Goal: Task Accomplishment & Management: Complete application form

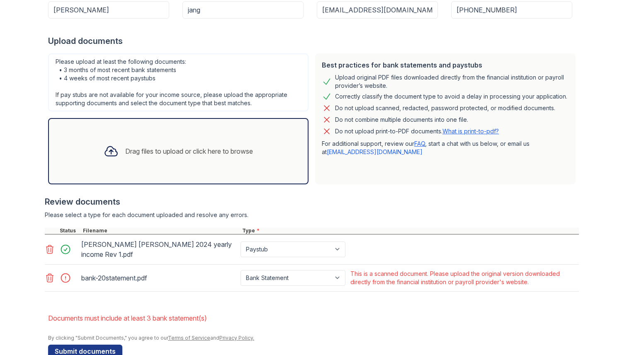
scroll to position [169, 0]
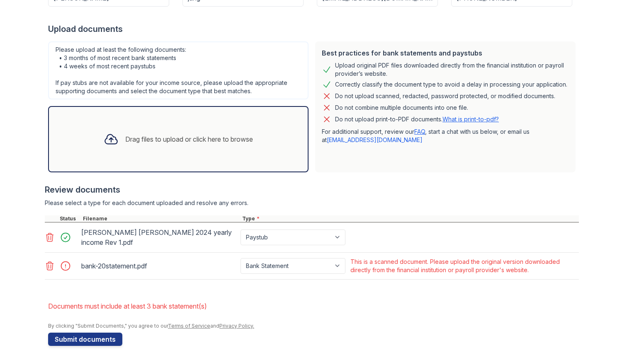
click at [47, 261] on icon at bounding box center [50, 266] width 10 height 10
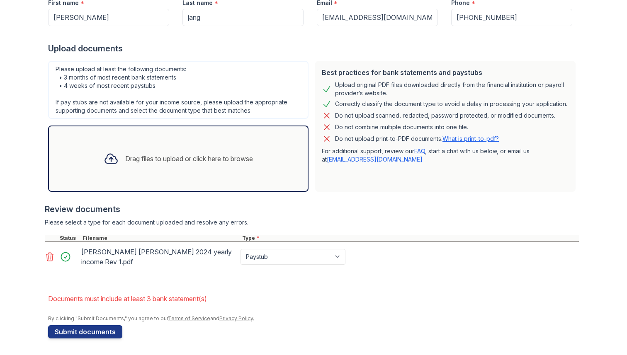
scroll to position [142, 0]
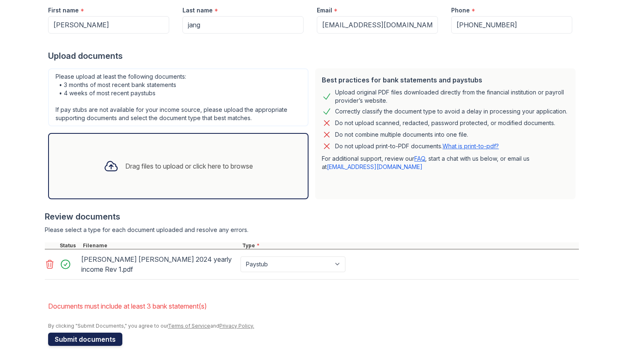
click at [92, 333] on button "Submit documents" at bounding box center [85, 339] width 74 height 13
click at [121, 181] on div "Drag files to upload or click here to browse" at bounding box center [178, 166] width 260 height 66
click at [158, 171] on div "Drag files to upload or click here to browse" at bounding box center [189, 166] width 128 height 10
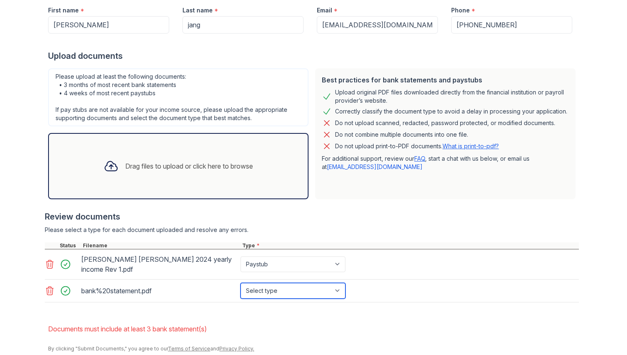
click at [323, 284] on select "Select type Paystub Bank Statement Offer Letter Tax Documents Benefit Award Let…" at bounding box center [292, 291] width 105 height 16
select select "bank_statement"
click at [240, 283] on select "Select type Paystub Bank Statement Offer Letter Tax Documents Benefit Award Let…" at bounding box center [292, 291] width 105 height 16
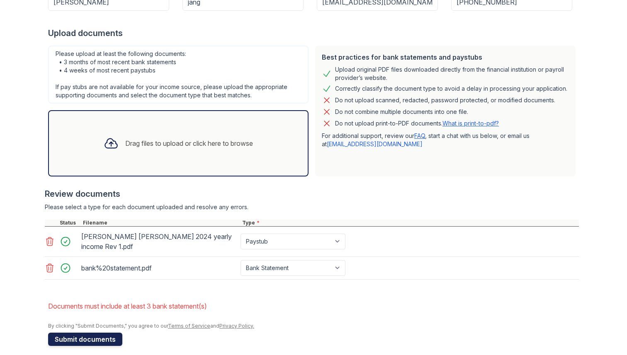
click at [60, 333] on button "Submit documents" at bounding box center [85, 339] width 74 height 13
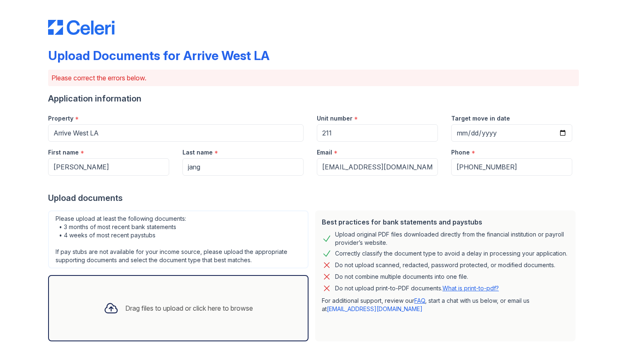
scroll to position [169, 0]
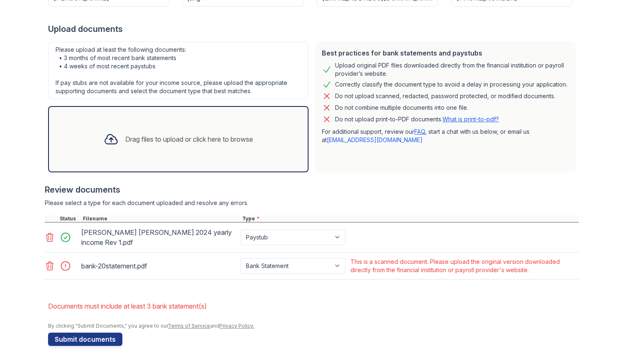
click at [48, 261] on icon at bounding box center [50, 266] width 10 height 10
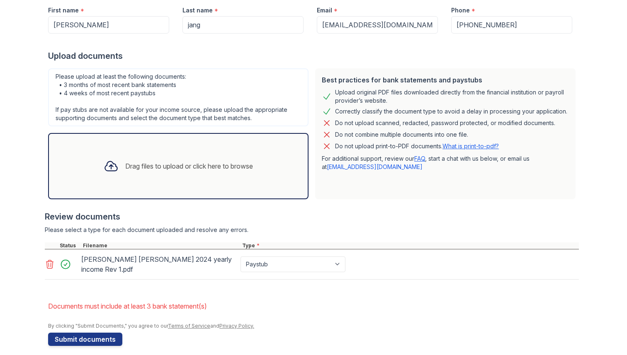
click at [160, 142] on div "Drag files to upload or click here to browse" at bounding box center [178, 166] width 260 height 66
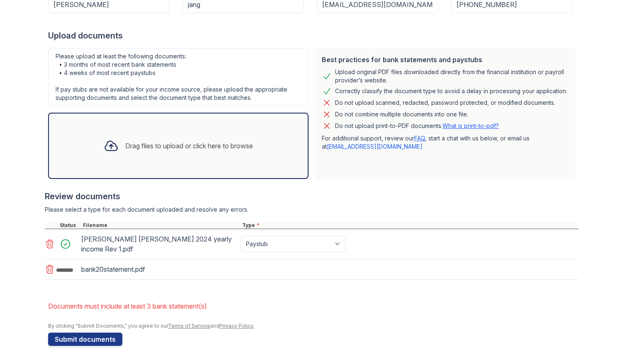
scroll to position [165, 0]
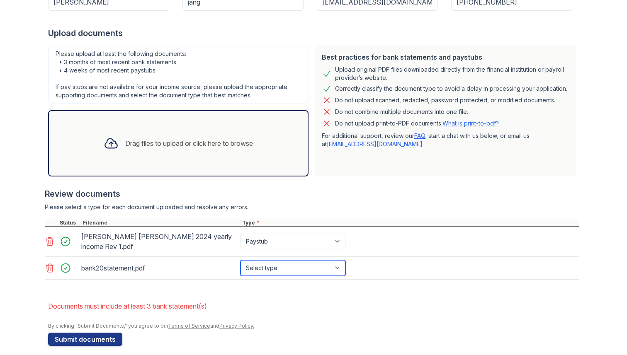
click at [274, 265] on select "Select type Paystub Bank Statement Offer Letter Tax Documents Benefit Award Let…" at bounding box center [292, 268] width 105 height 16
select select "bank_statement"
click at [240, 260] on select "Select type Paystub Bank Statement Offer Letter Tax Documents Benefit Award Let…" at bounding box center [292, 268] width 105 height 16
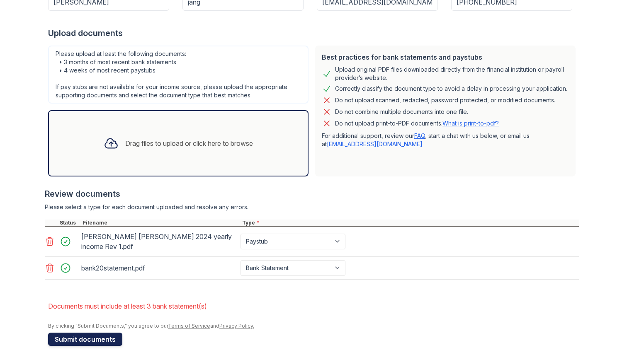
click at [106, 337] on button "Submit documents" at bounding box center [85, 339] width 74 height 13
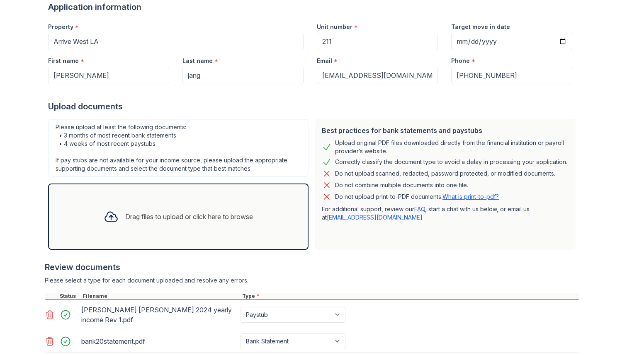
scroll to position [91, 0]
